Goal: Communication & Community: Answer question/provide support

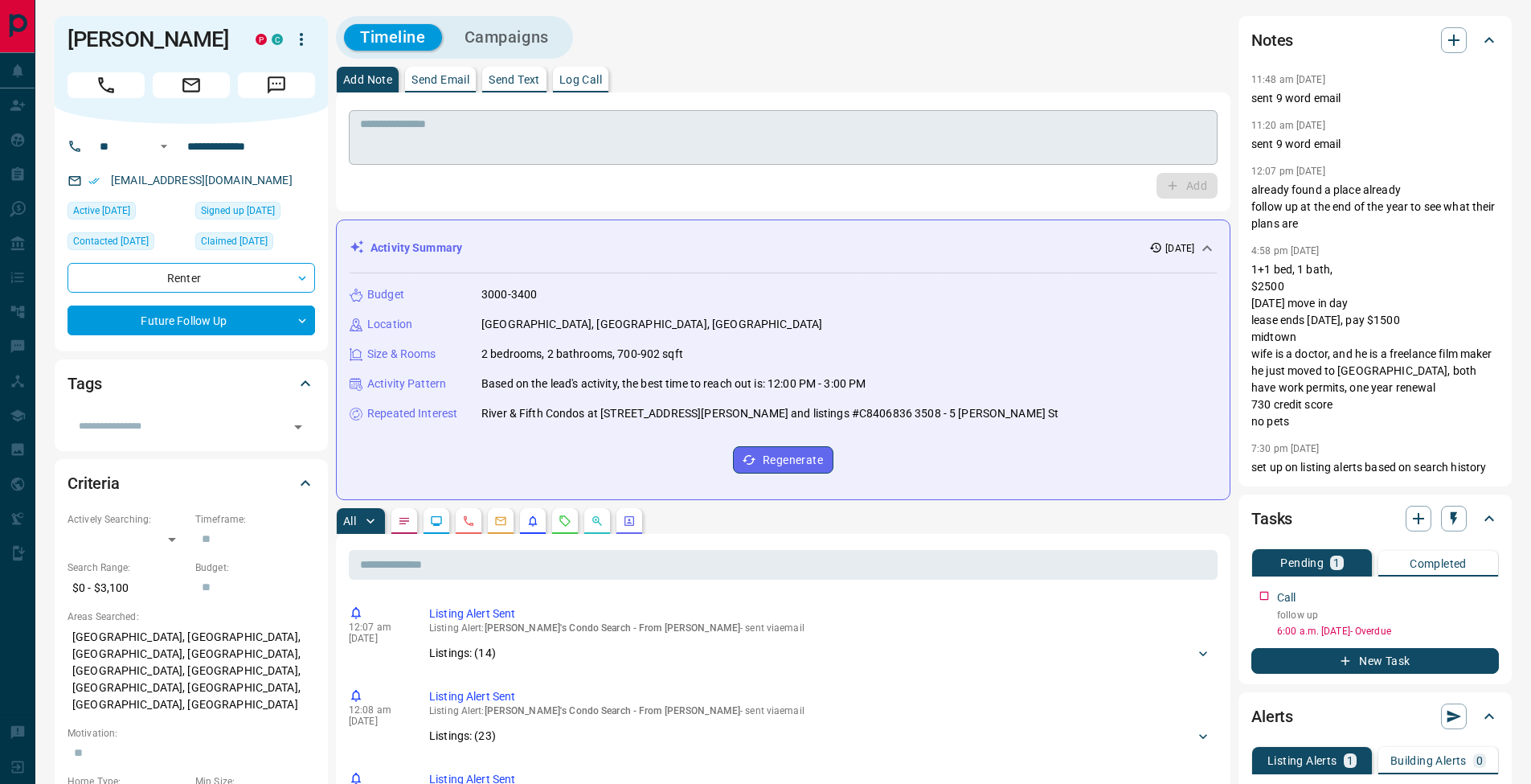
click at [588, 138] on textarea at bounding box center [783, 138] width 846 height 41
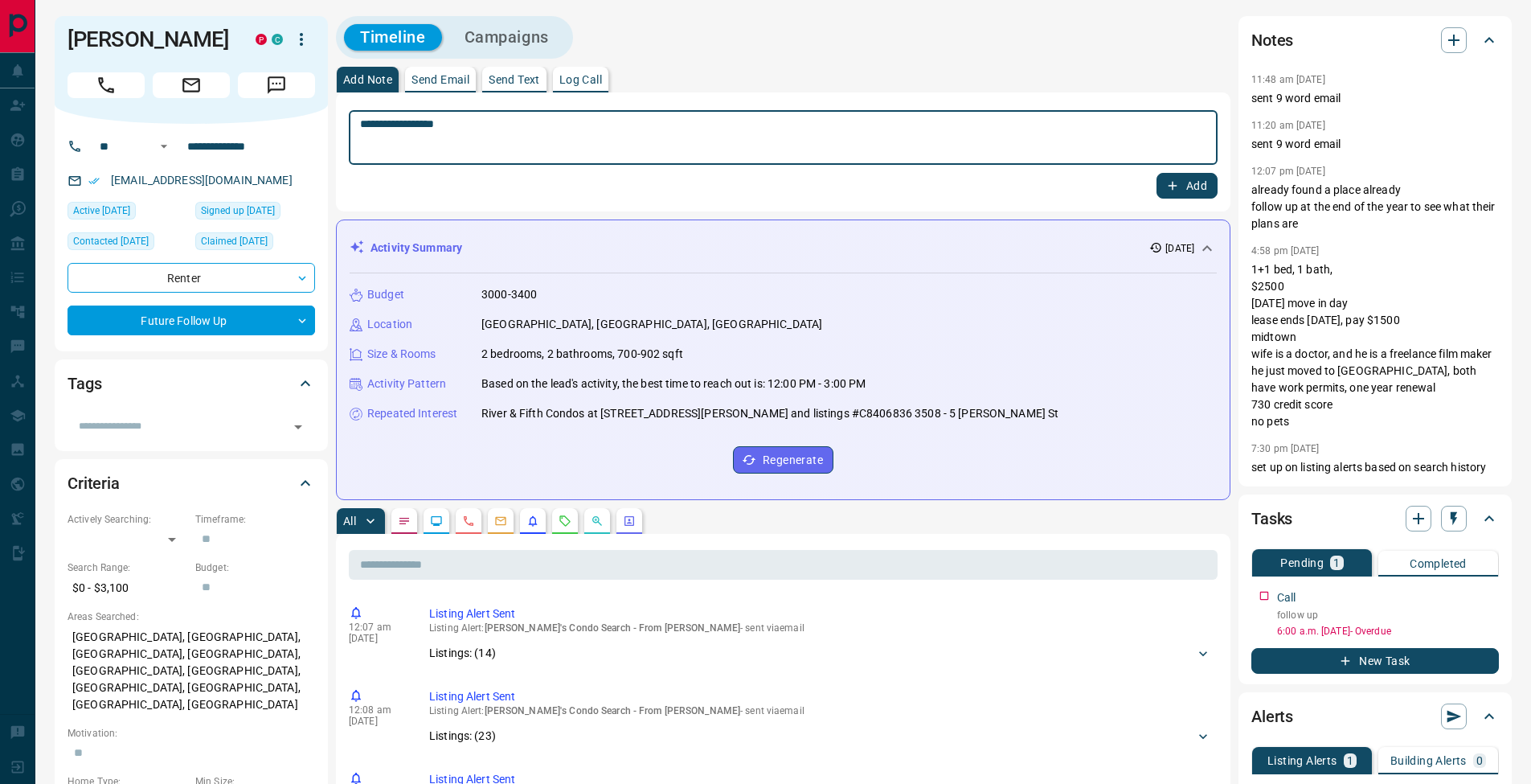
type textarea "**********"
click at [1183, 177] on button "Add" at bounding box center [1186, 186] width 61 height 26
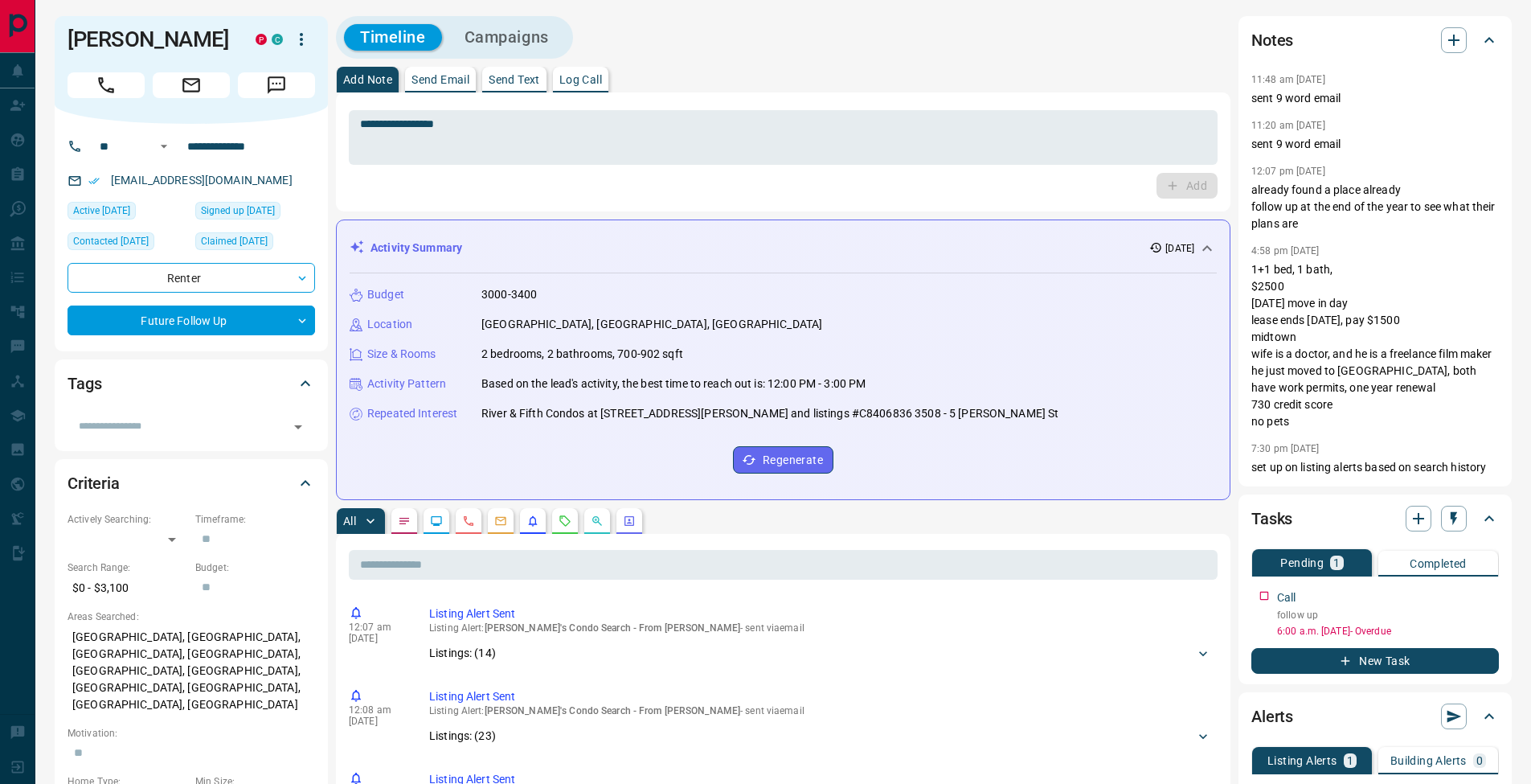
click at [453, 78] on p "Send Email" at bounding box center [440, 79] width 58 height 11
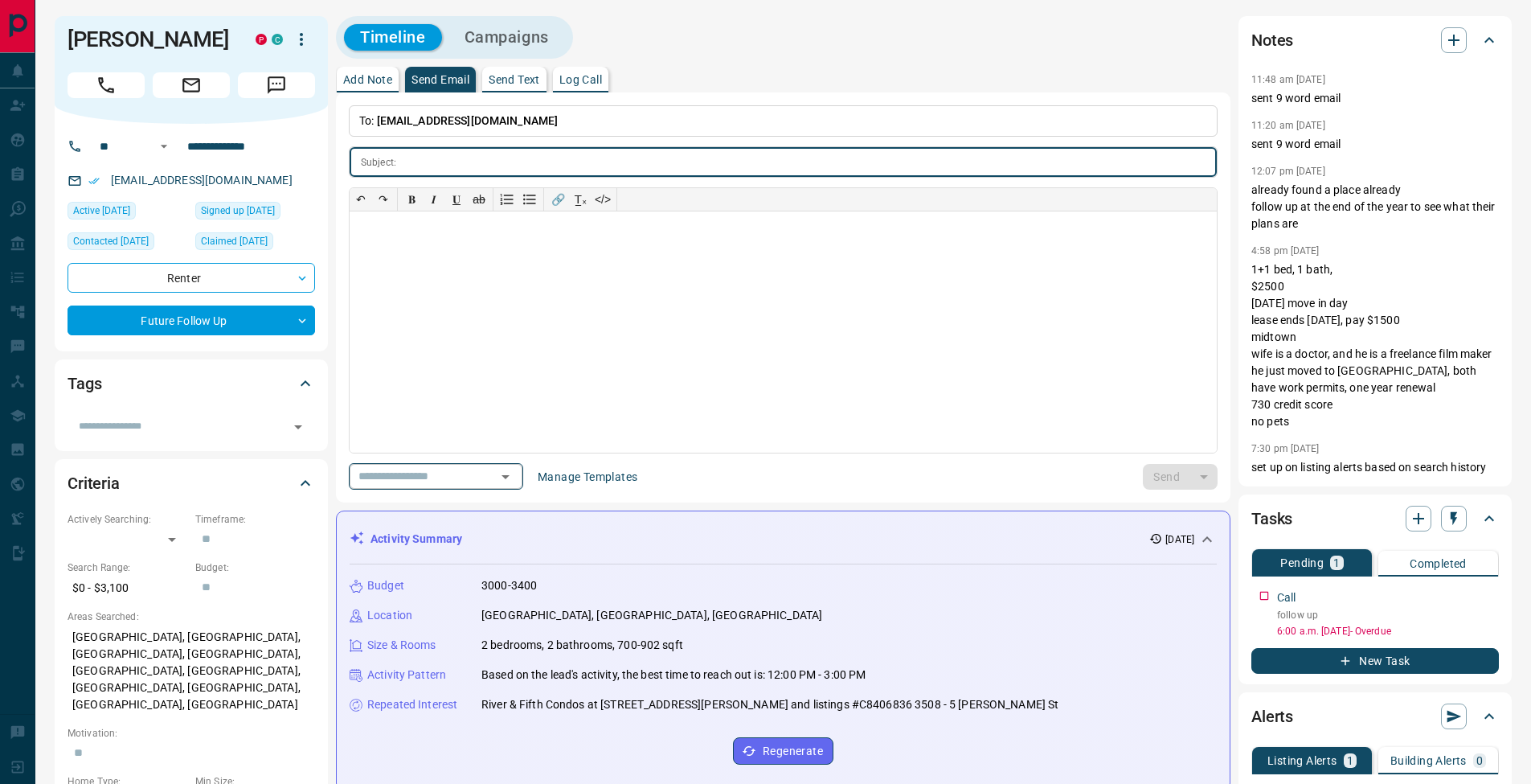
click at [509, 476] on icon "Open" at bounding box center [505, 476] width 8 height 4
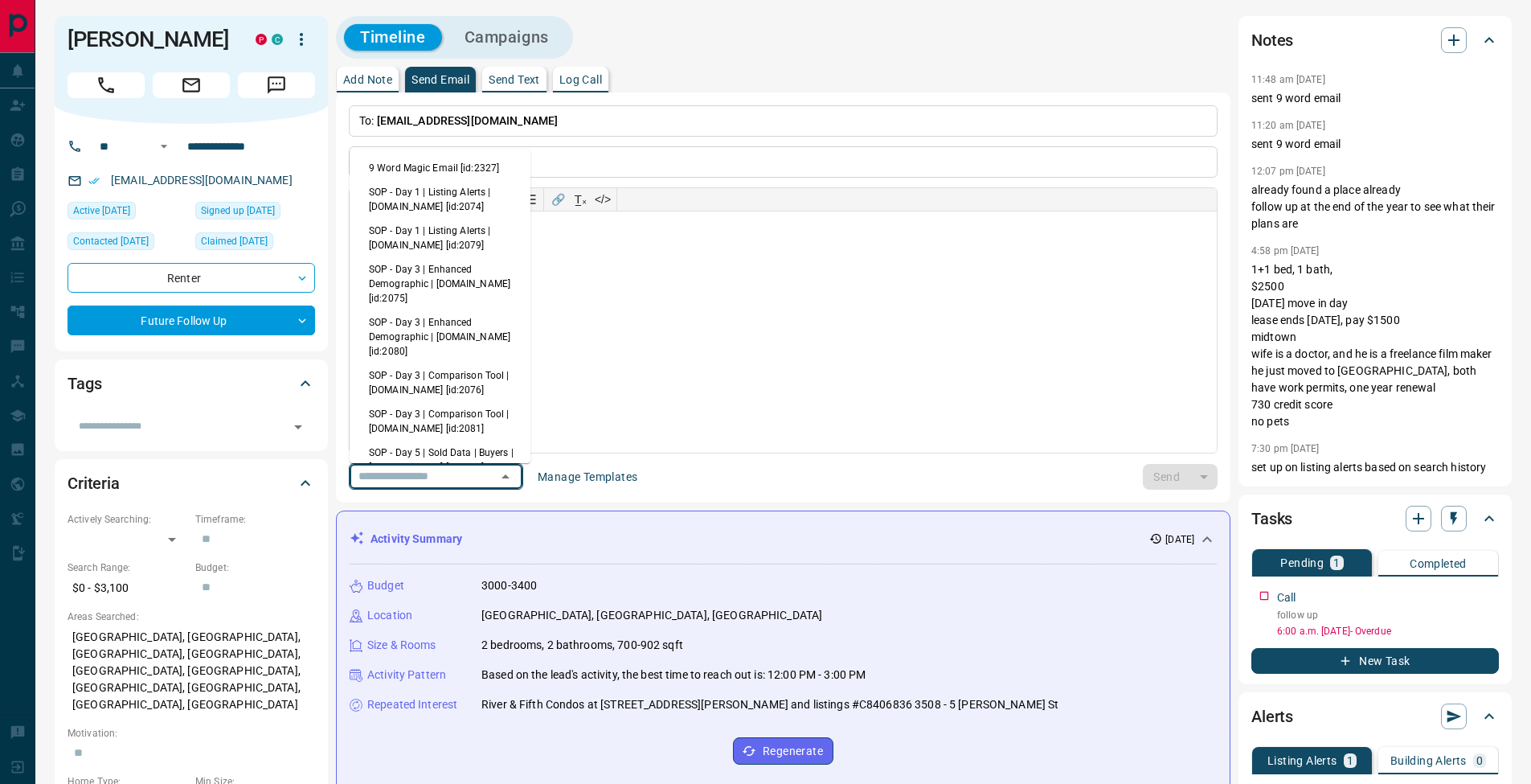
click at [425, 162] on li "9 Word Magic Email [id:2327]" at bounding box center [440, 168] width 181 height 24
type input "********"
type input "**********"
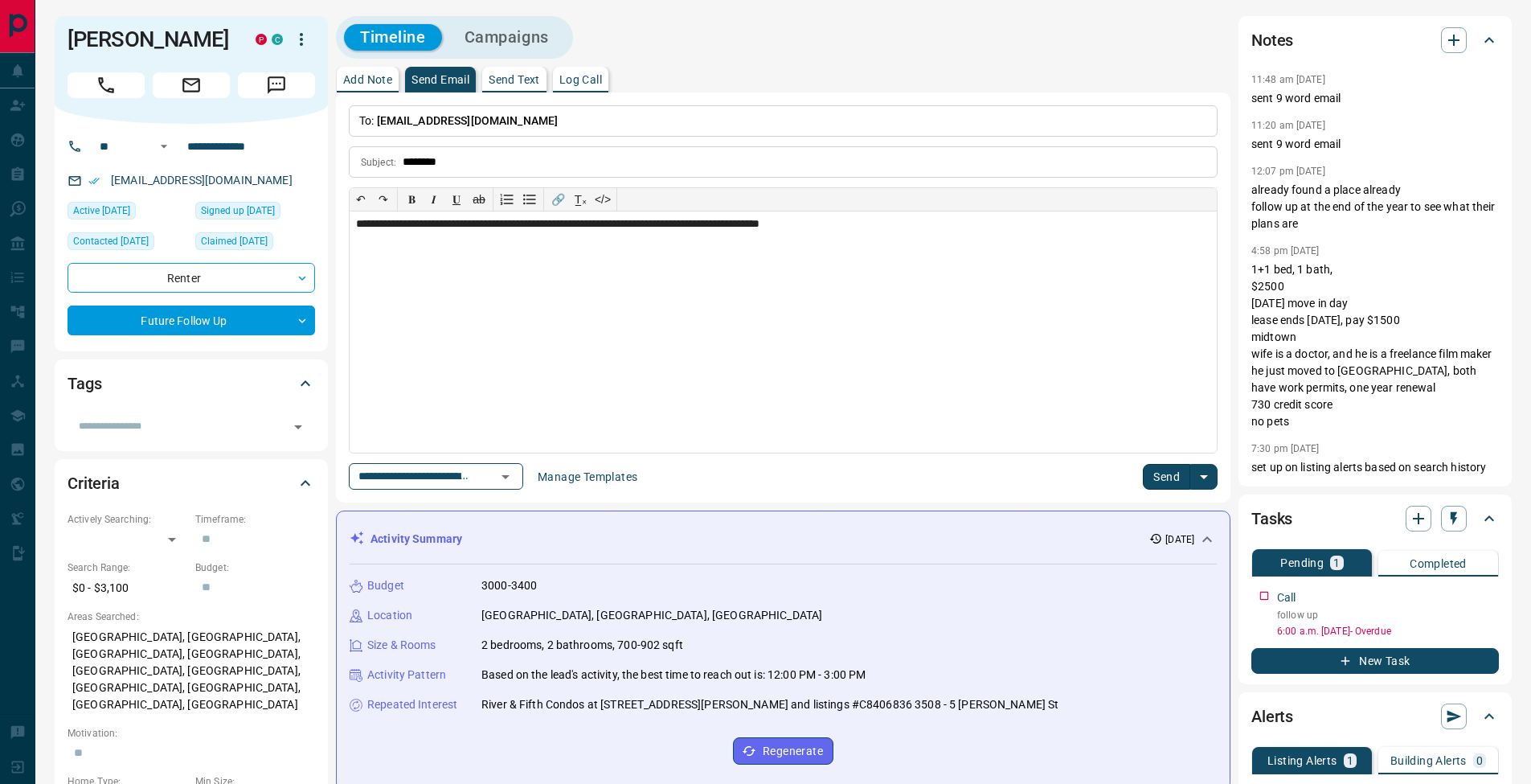
click at [1173, 473] on button "Send" at bounding box center [1167, 476] width 47 height 26
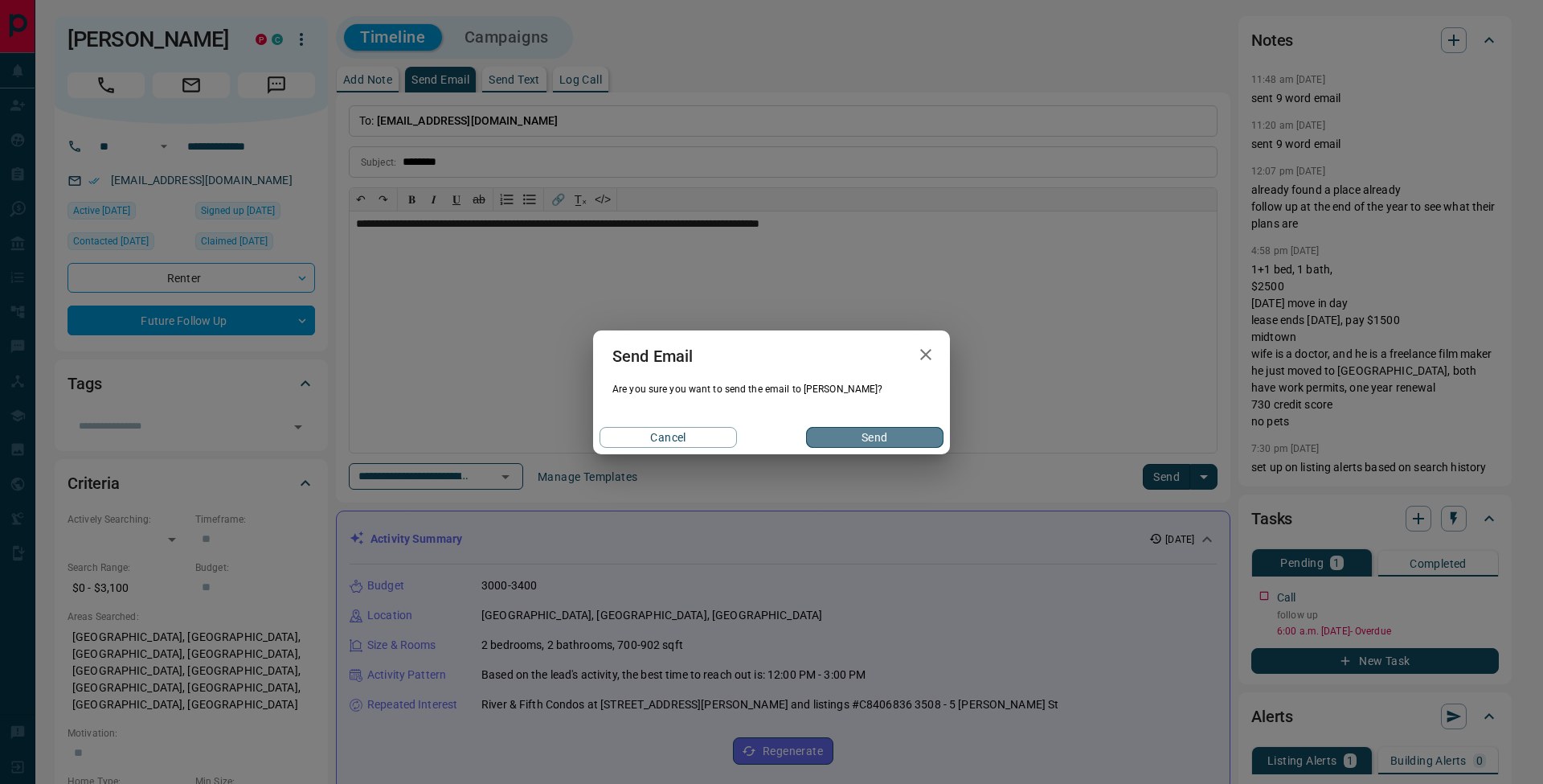
click at [890, 441] on button "Send" at bounding box center [875, 437] width 138 height 21
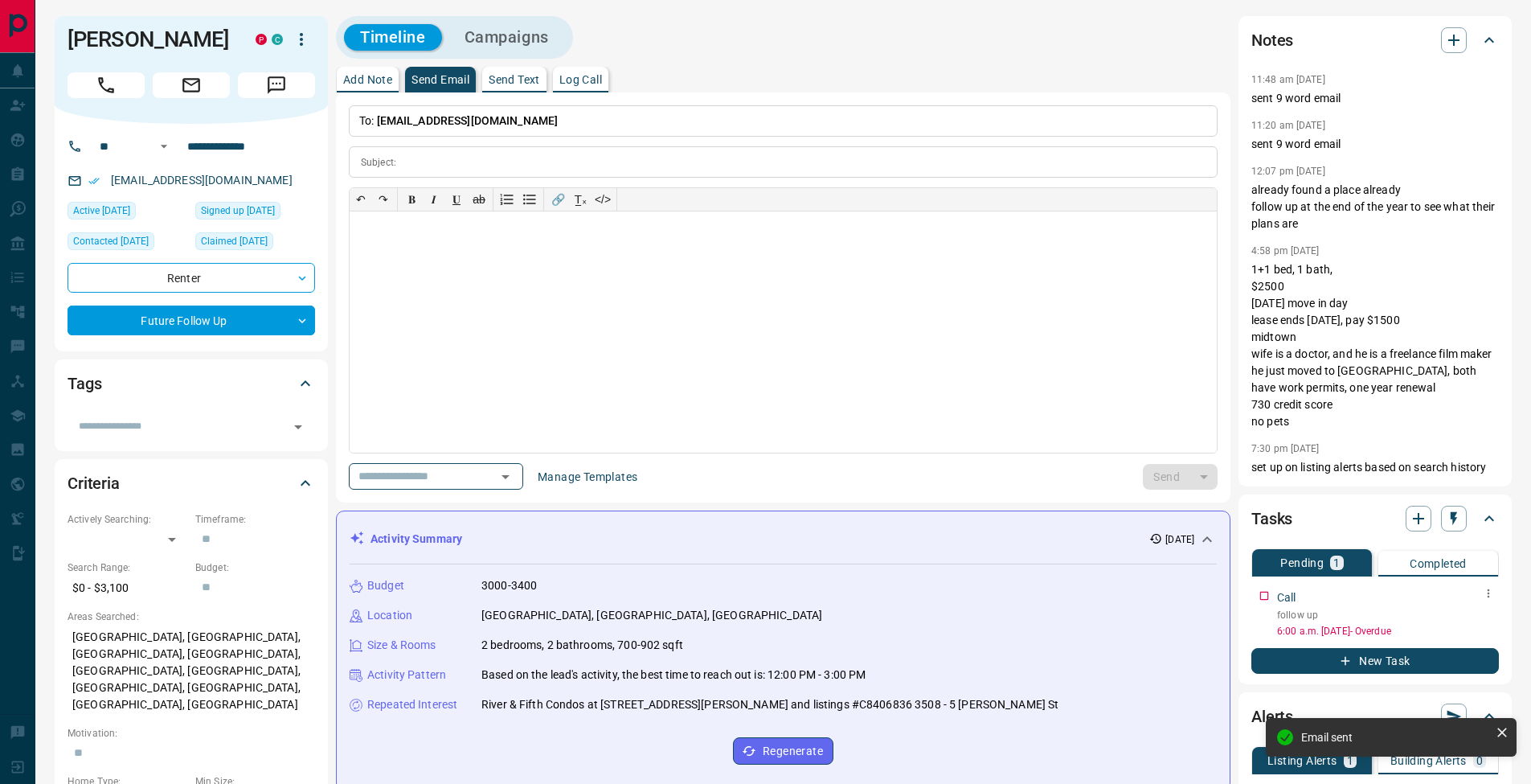
click at [1491, 595] on icon "button" at bounding box center [1488, 593] width 13 height 13
click at [1478, 617] on li "Edit" at bounding box center [1463, 624] width 71 height 24
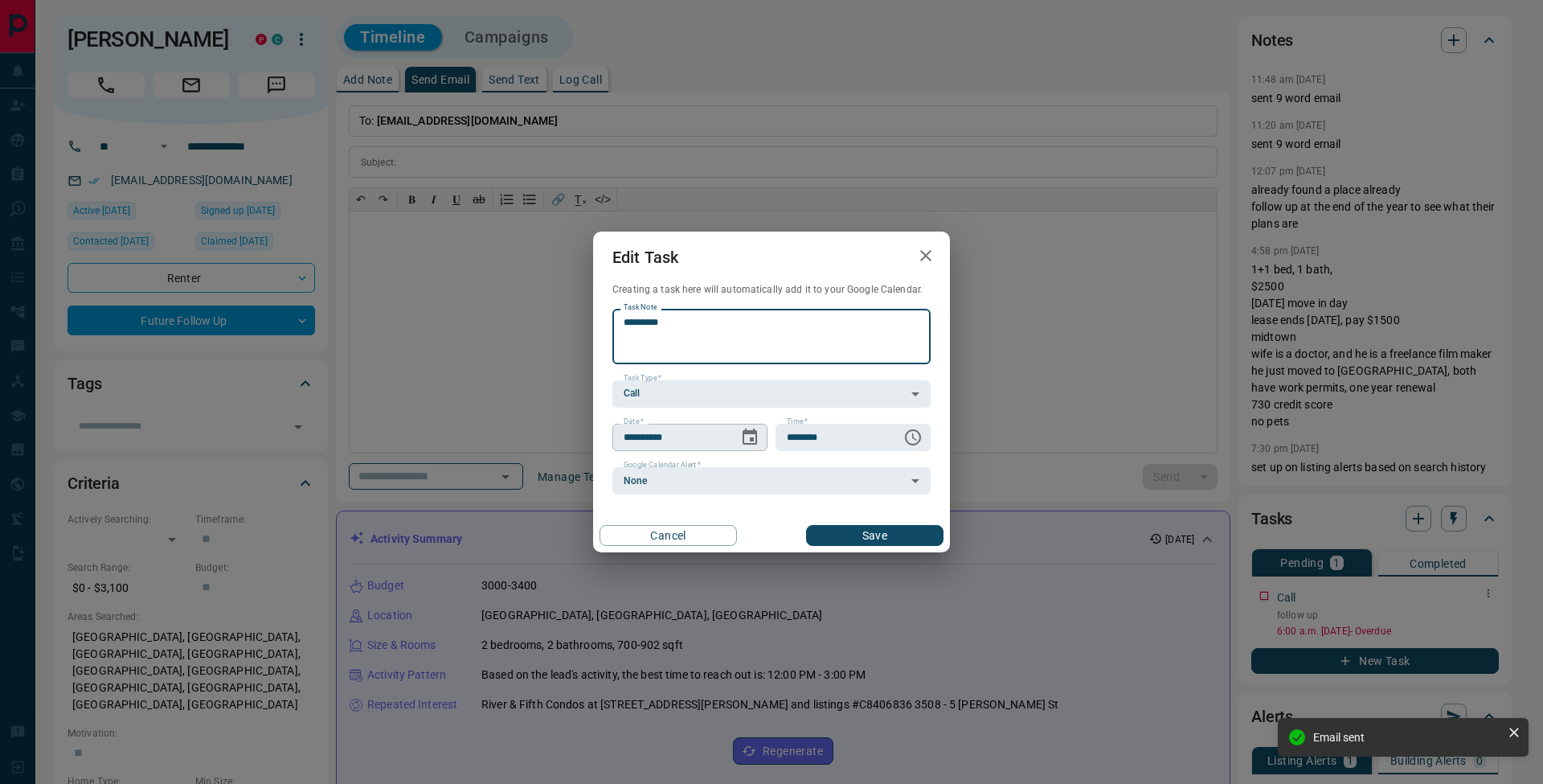
click at [749, 443] on icon "Choose date, selected date is Oct 10, 2025" at bounding box center [750, 436] width 15 height 16
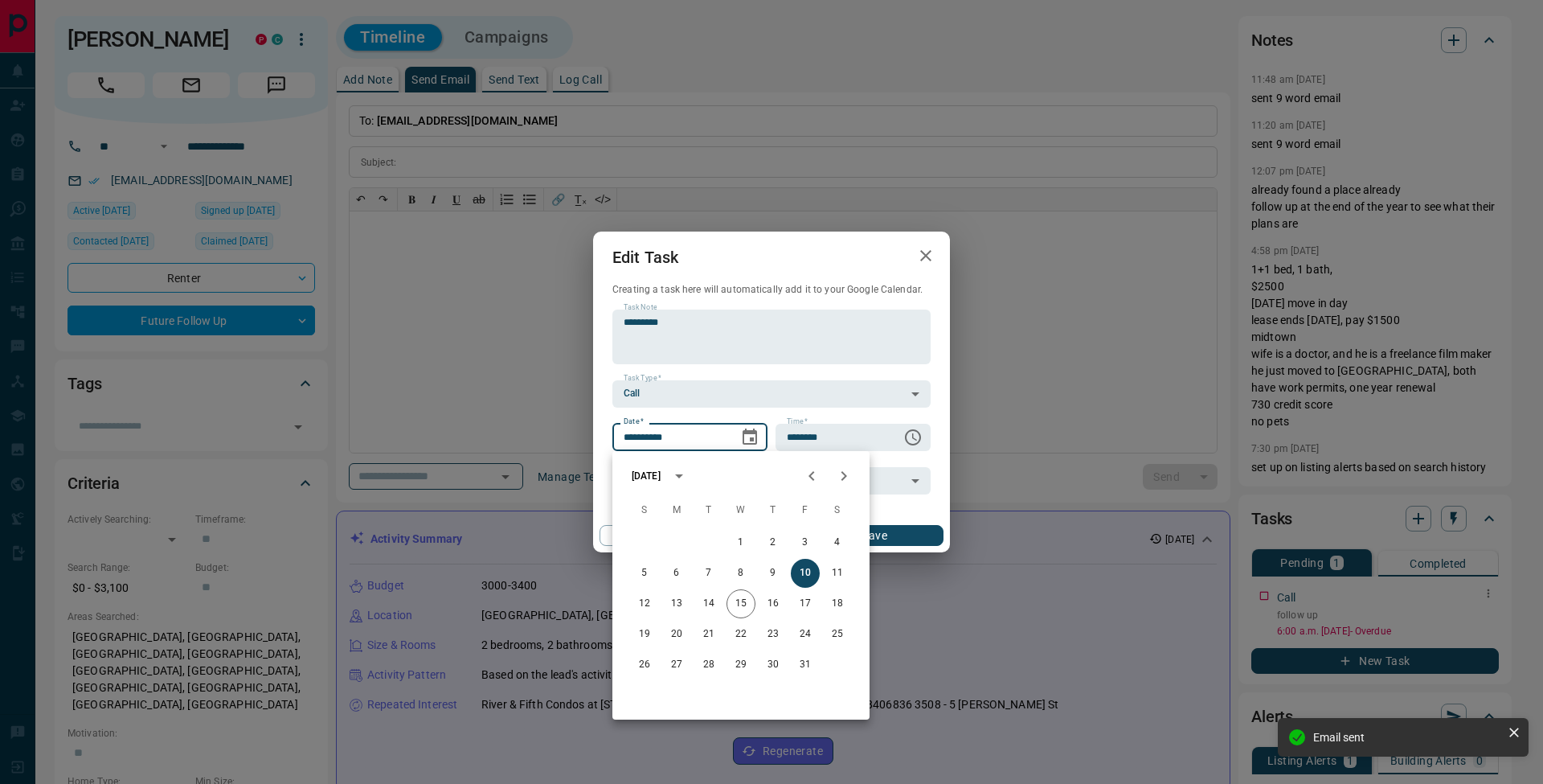
click at [842, 483] on icon "Next month" at bounding box center [843, 476] width 19 height 19
click at [744, 640] on button "21" at bounding box center [741, 634] width 29 height 29
type input "**********"
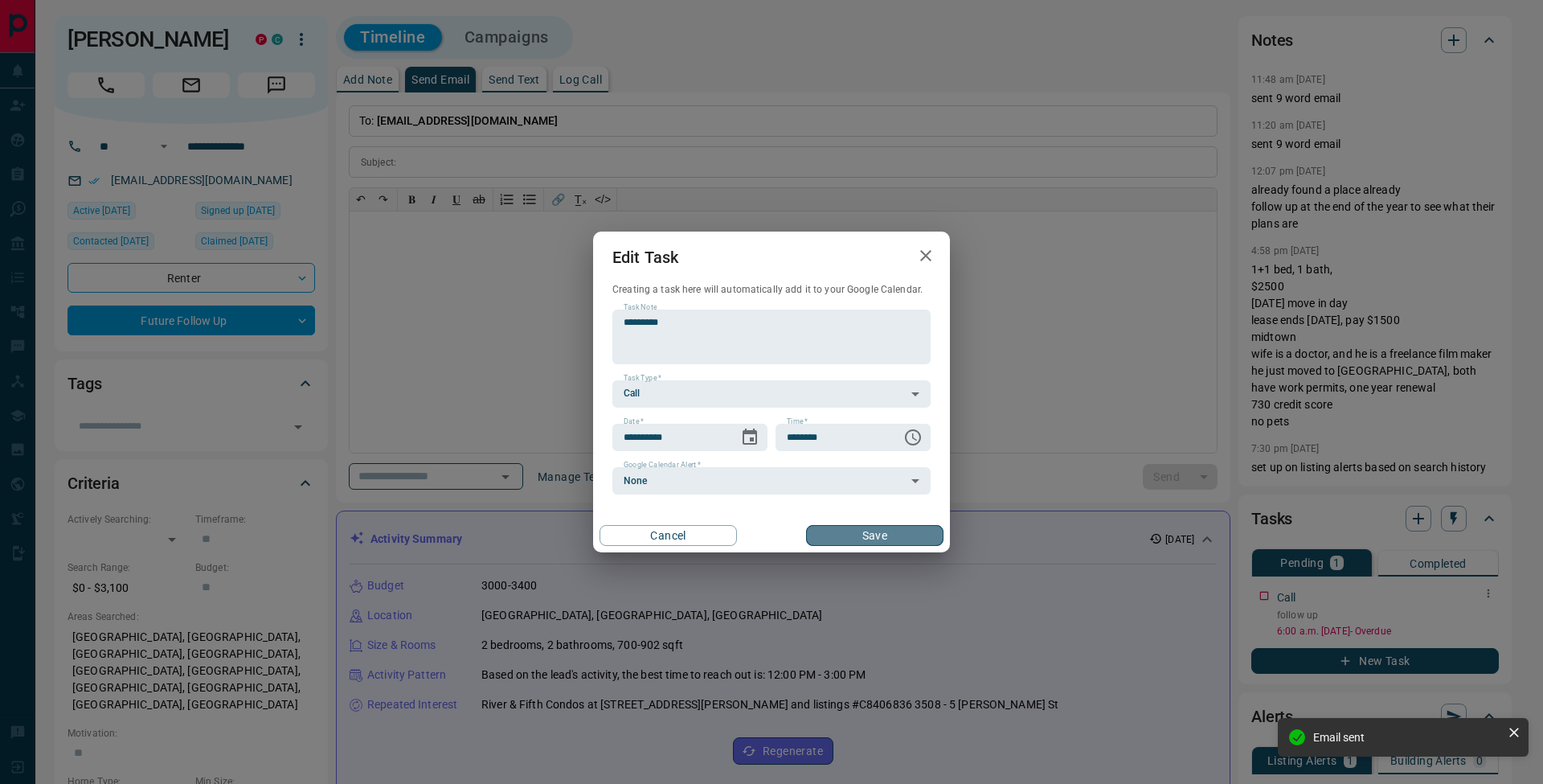
click at [904, 530] on button "Save" at bounding box center [875, 535] width 138 height 21
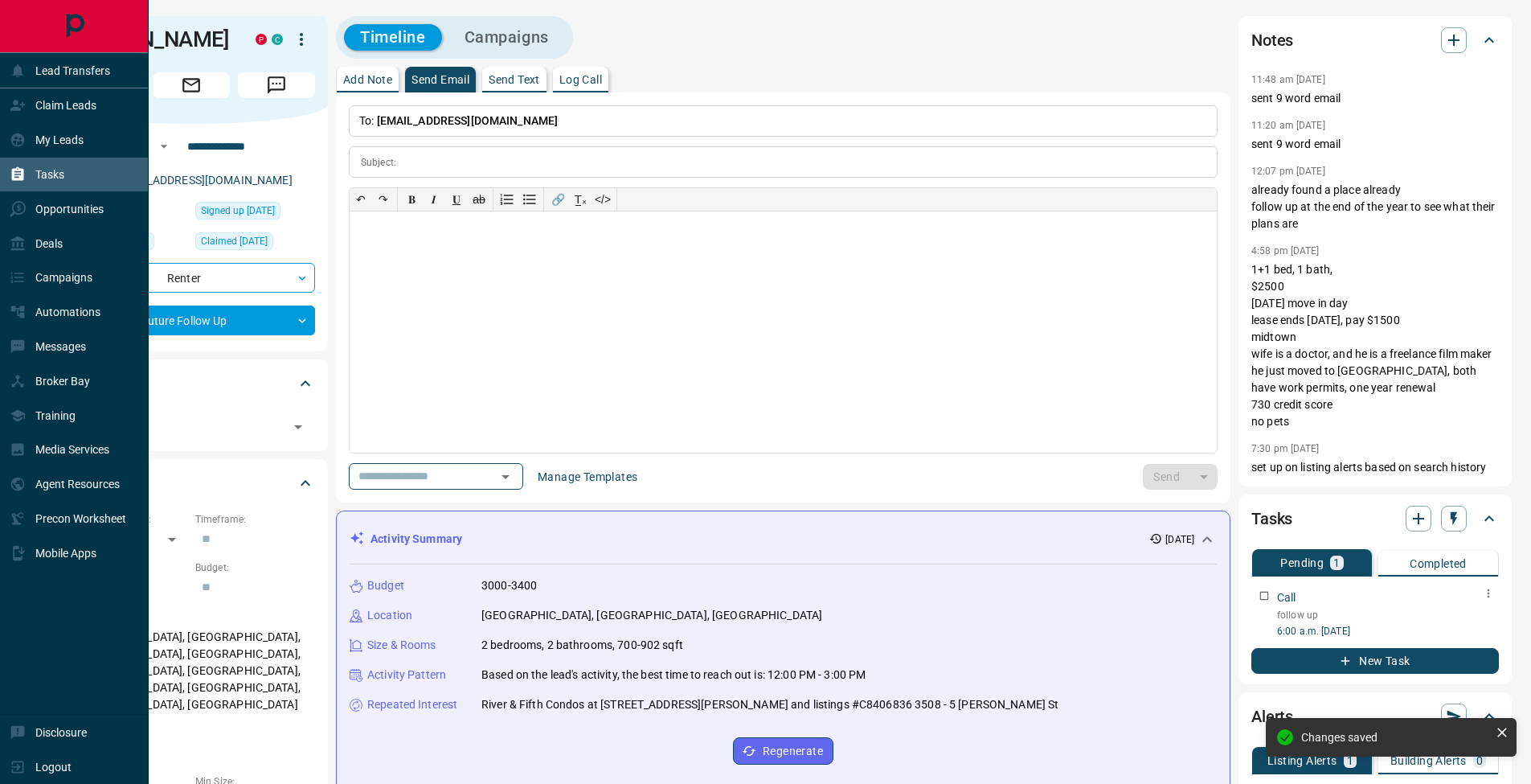
drag, startPoint x: 16, startPoint y: 176, endPoint x: 28, endPoint y: 174, distance: 12.2
click at [16, 176] on icon at bounding box center [18, 174] width 12 height 14
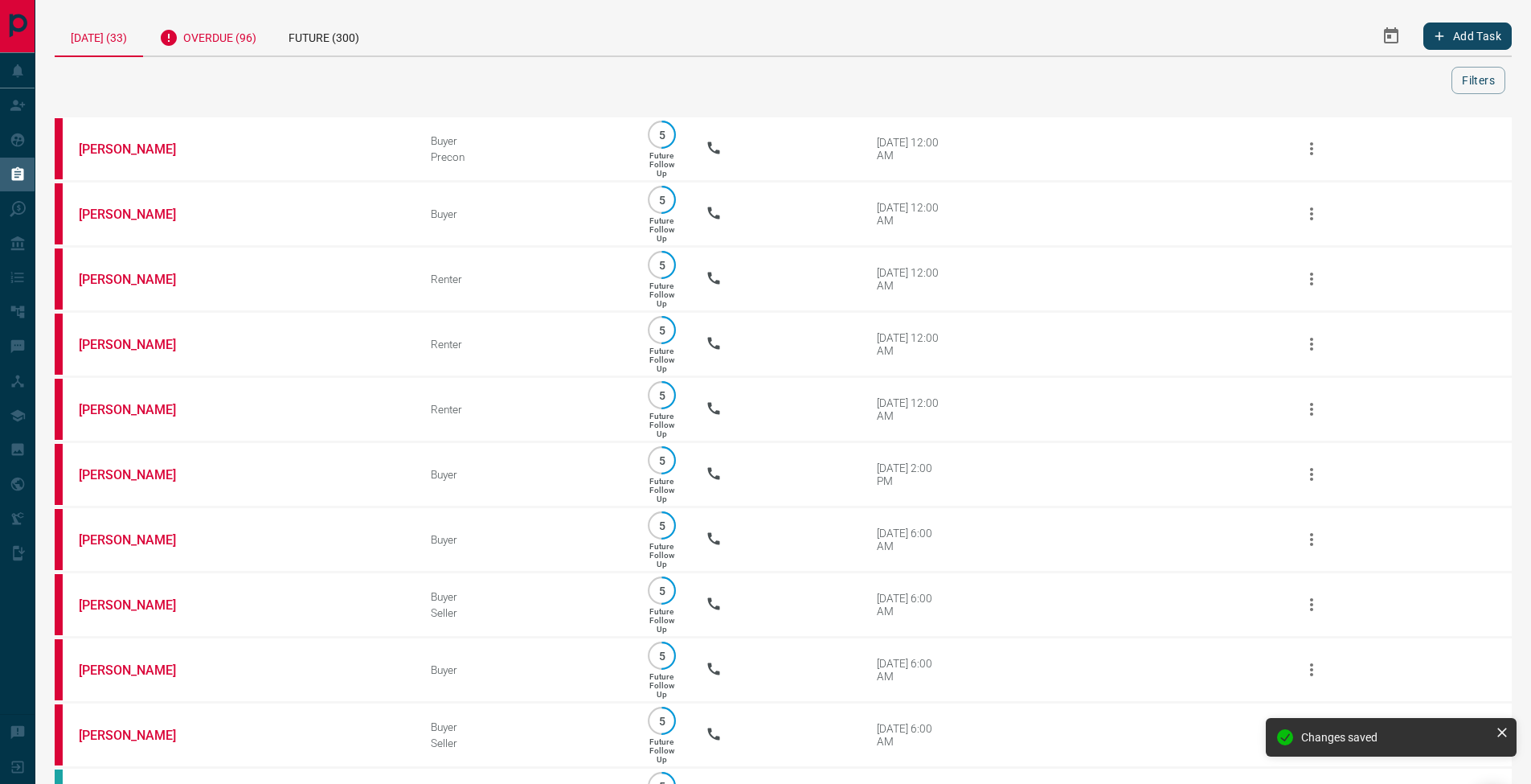
click at [230, 33] on div "Overdue (96)" at bounding box center [208, 36] width 129 height 40
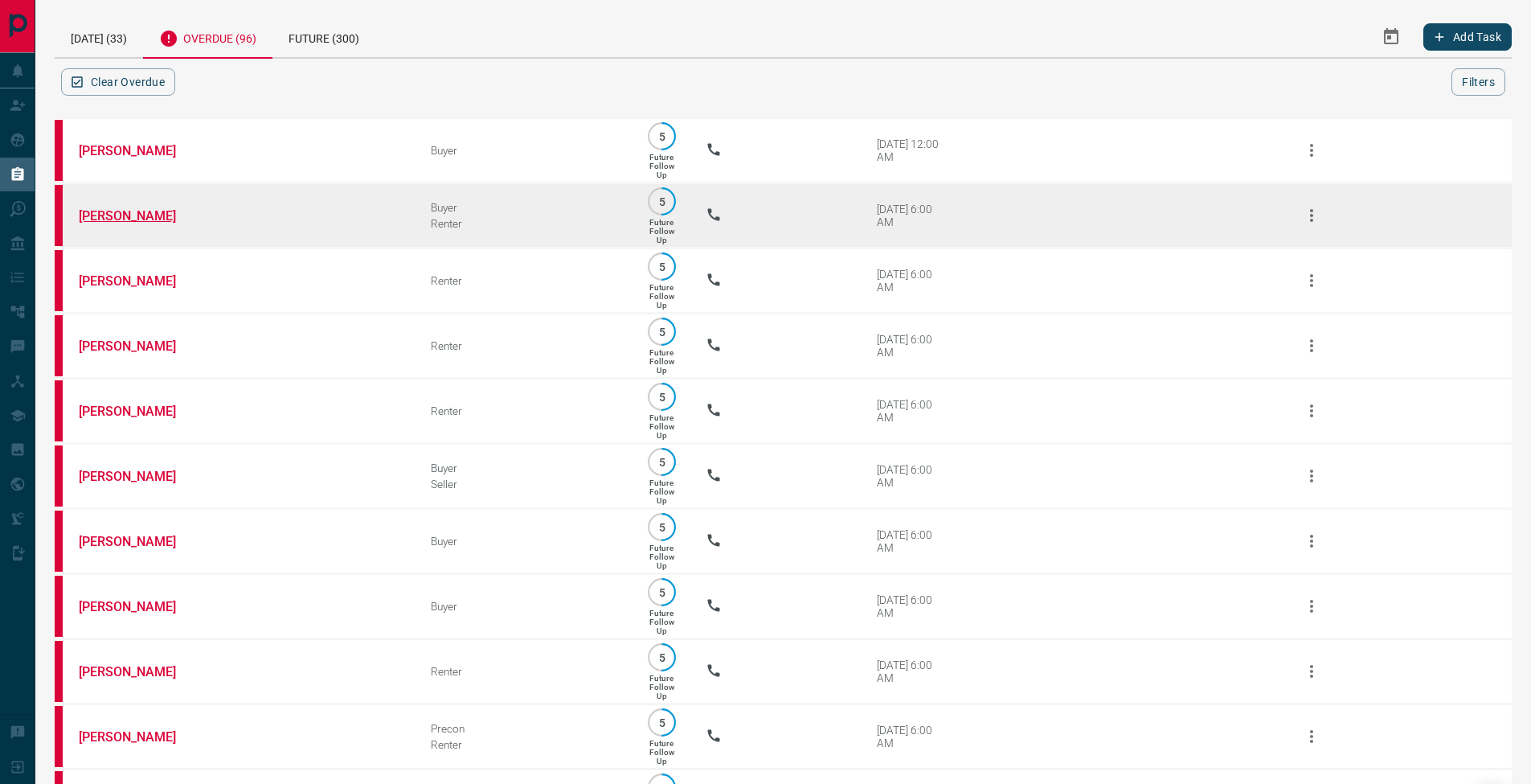
click at [127, 222] on link "[PERSON_NAME]" at bounding box center [139, 216] width 121 height 16
